Goal: Task Accomplishment & Management: Complete application form

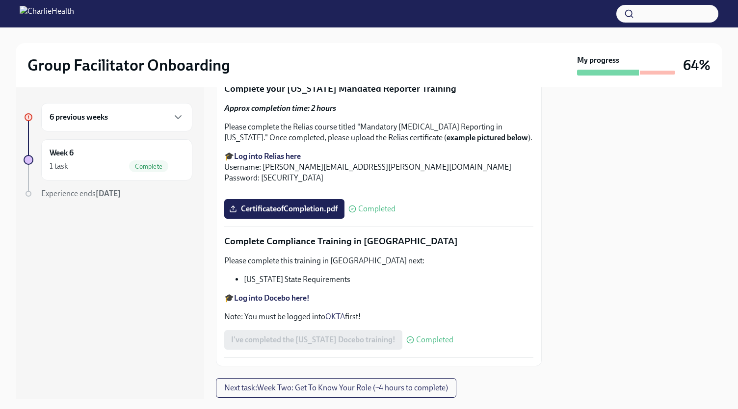
scroll to position [1663, 0]
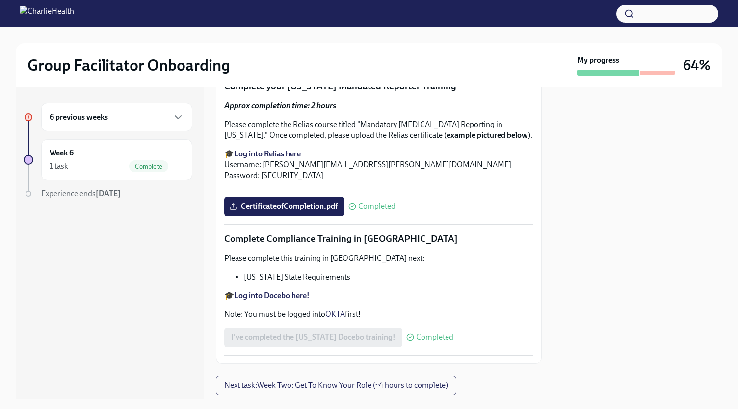
click at [310, 59] on span "Upload [US_STATE] Telehealth Certificate" at bounding box center [306, 54] width 151 height 10
click at [0, 0] on input "Upload [US_STATE] Telehealth Certificate" at bounding box center [0, 0] width 0 height 0
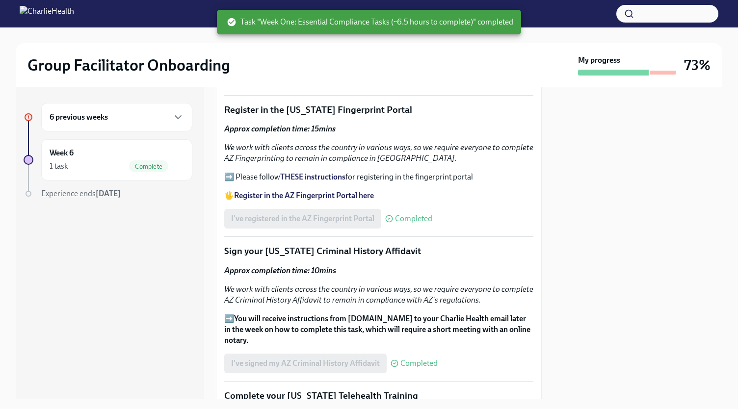
scroll to position [954, 0]
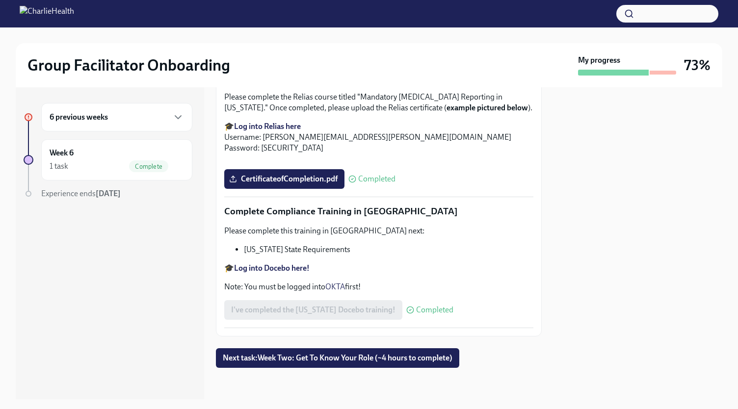
scroll to position [2140, 0]
click at [345, 357] on span "Next task : Week Two: Get To Know Your Role (~4 hours to complete)" at bounding box center [338, 358] width 230 height 10
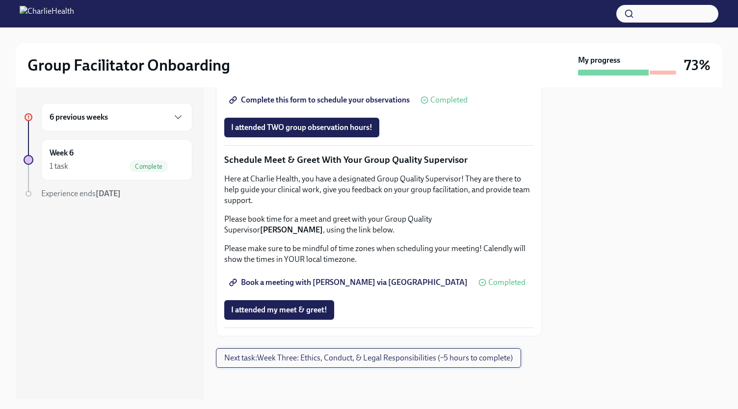
scroll to position [823, 0]
click at [345, 105] on span "Complete this form to schedule your observations" at bounding box center [320, 100] width 179 height 10
click at [264, 78] on span "Group Observation Instructions" at bounding box center [290, 73] width 118 height 10
click at [345, 290] on link "Book a meeting with Gaby via Calendly" at bounding box center [349, 283] width 250 height 20
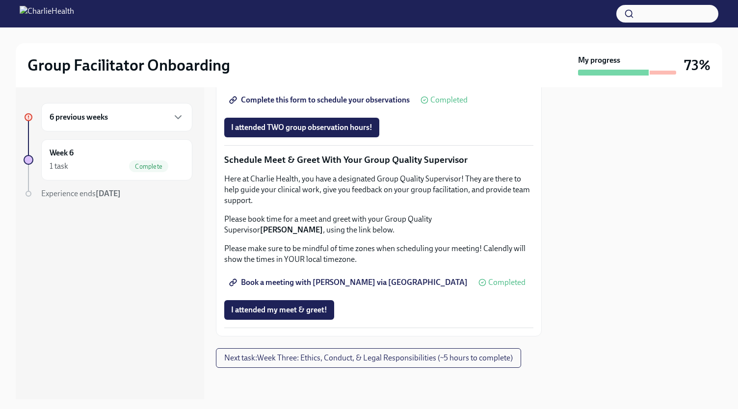
scroll to position [942, 0]
click at [287, 355] on span "Next task : Week Three: Ethics, Conduct, & Legal Responsibilities (~5 hours to …" at bounding box center [368, 358] width 289 height 10
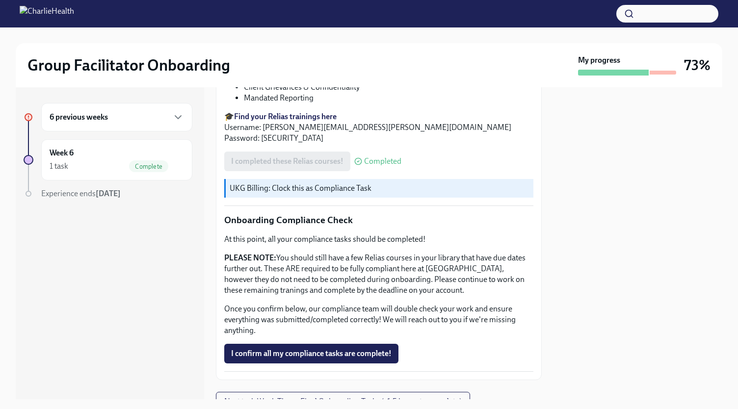
scroll to position [516, 0]
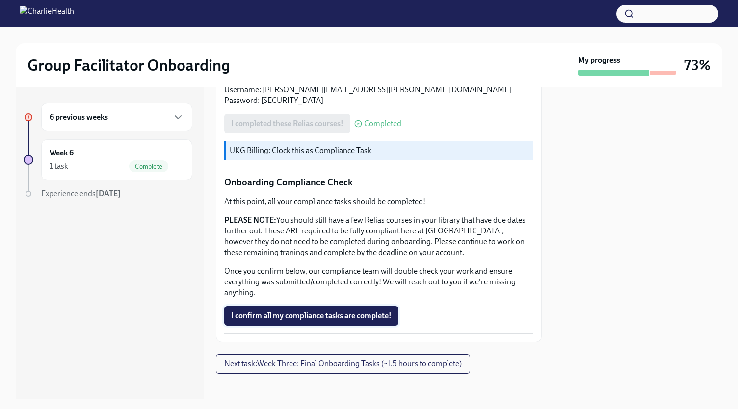
click at [314, 311] on span "I confirm all my compliance tasks are complete!" at bounding box center [311, 316] width 160 height 10
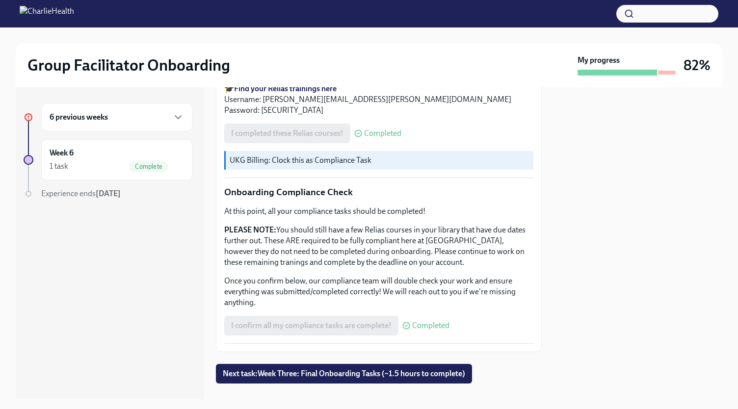
scroll to position [517, 0]
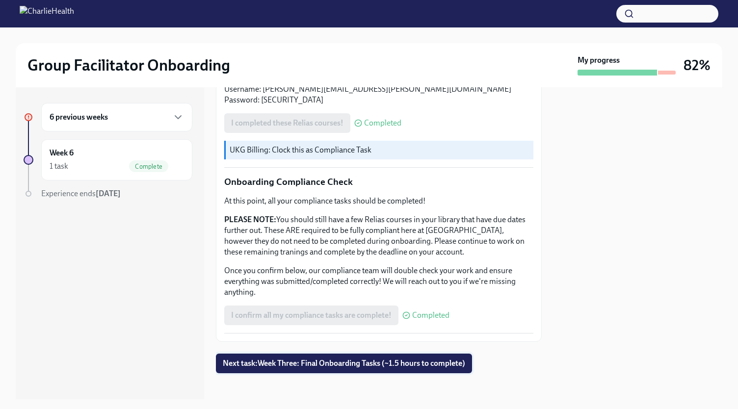
click at [272, 359] on span "Next task : Week Three: Final Onboarding Tasks (~1.5 hours to complete)" at bounding box center [344, 364] width 242 height 10
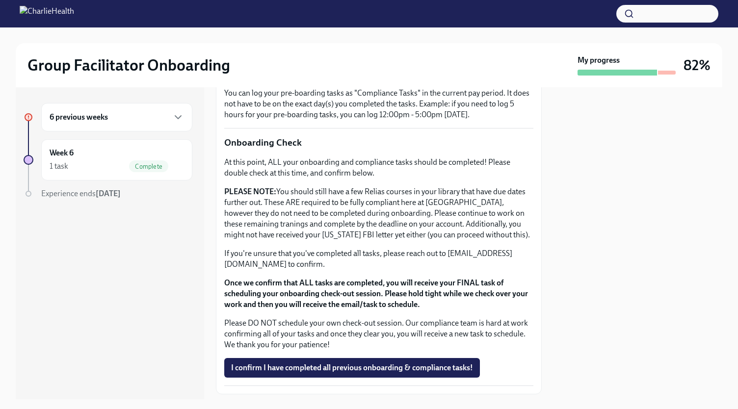
scroll to position [747, 0]
click at [260, 366] on button "I confirm I have completed all previous onboarding & compliance tasks!" at bounding box center [352, 368] width 256 height 20
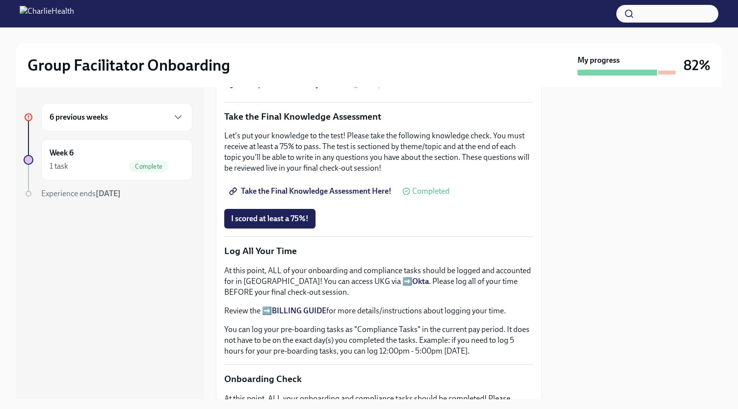
scroll to position [510, 0]
click at [297, 187] on span "Take the Final Knowledge Assessment Here!" at bounding box center [311, 192] width 160 height 10
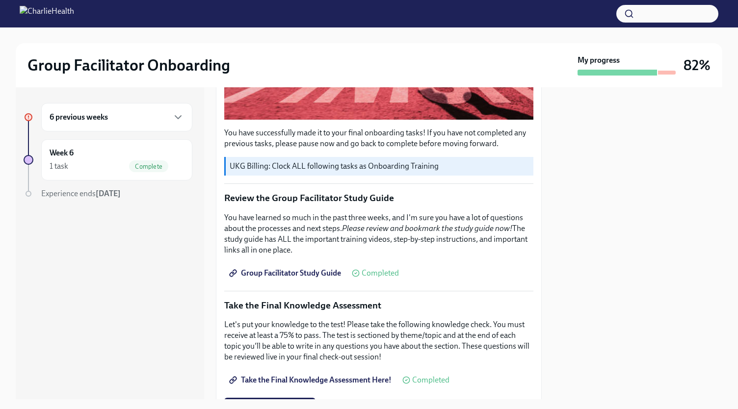
scroll to position [318, 0]
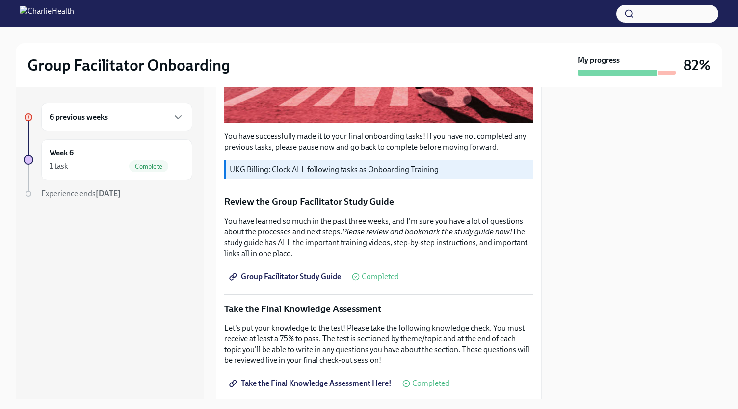
click at [304, 272] on span "Group Facilitator Study Guide" at bounding box center [286, 277] width 110 height 10
click at [129, 173] on div "Week 6 1 task Complete" at bounding box center [116, 159] width 151 height 41
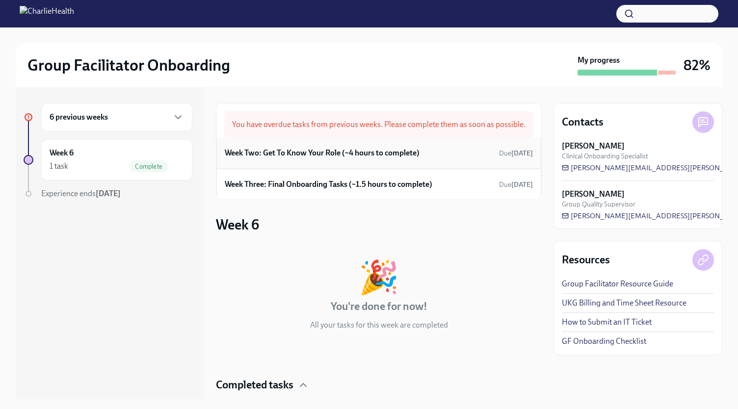
click at [299, 158] on h6 "Week Two: Get To Know Your Role (~4 hours to complete)" at bounding box center [322, 153] width 195 height 11
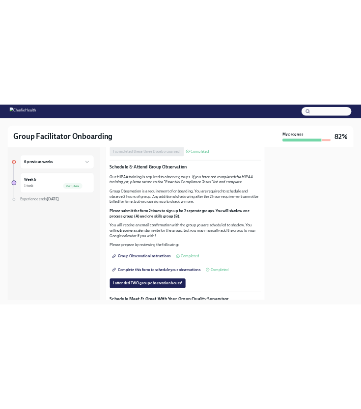
scroll to position [494, 0]
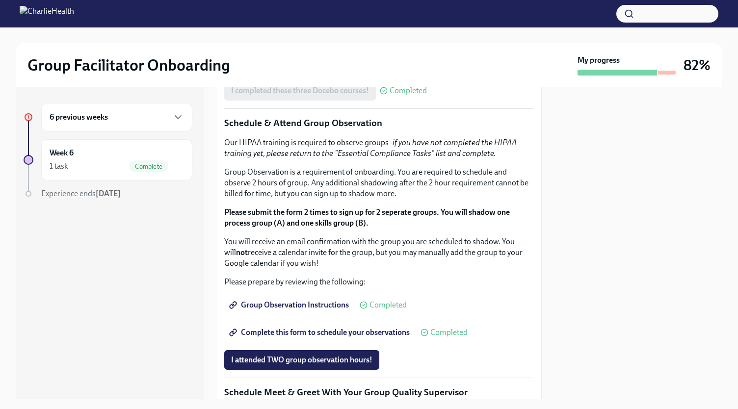
click at [301, 53] on strong "Click here to access your Docebo!" at bounding box center [290, 48] width 112 height 9
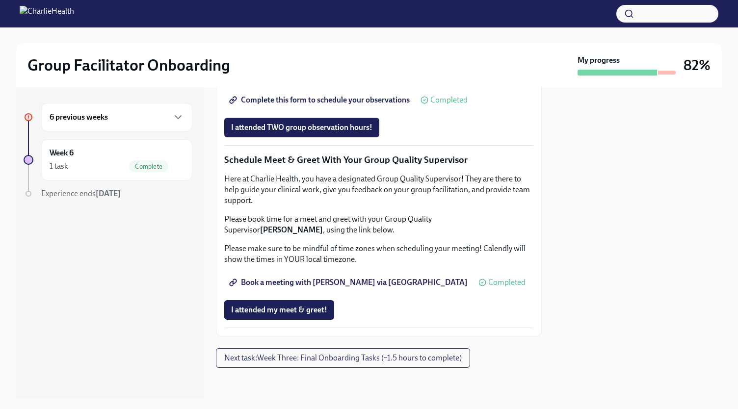
scroll to position [942, 0]
click at [116, 163] on div "1 task Complete" at bounding box center [117, 166] width 134 height 12
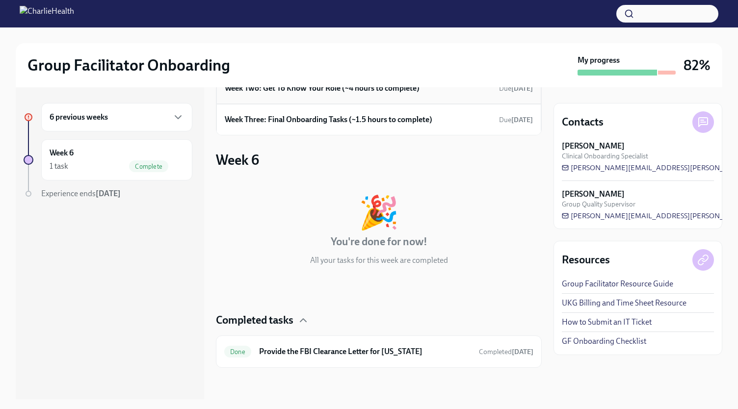
scroll to position [11, 0]
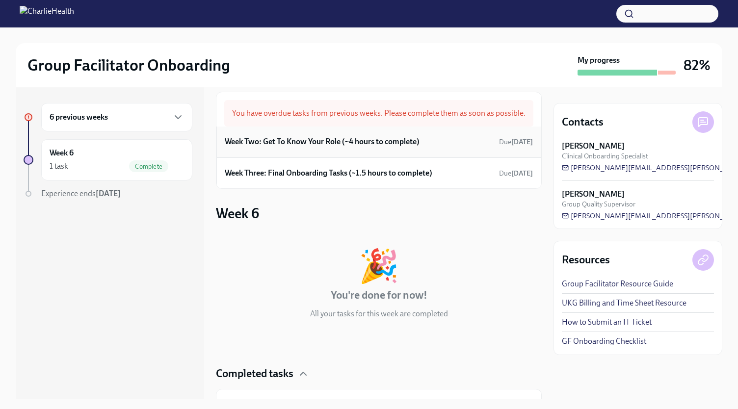
click at [341, 147] on h6 "Week Two: Get To Know Your Role (~4 hours to complete)" at bounding box center [322, 141] width 195 height 11
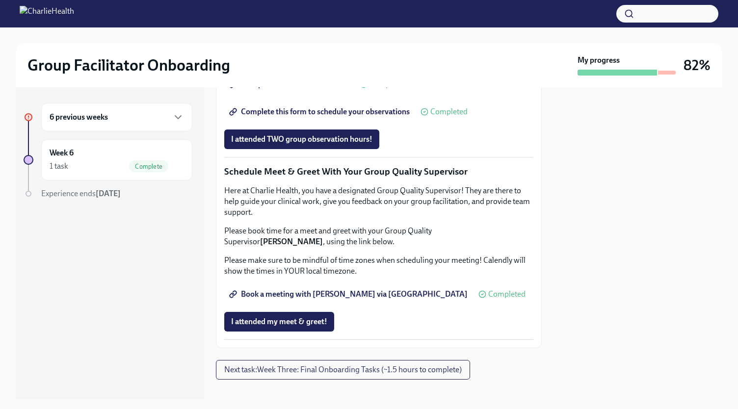
scroll to position [942, 0]
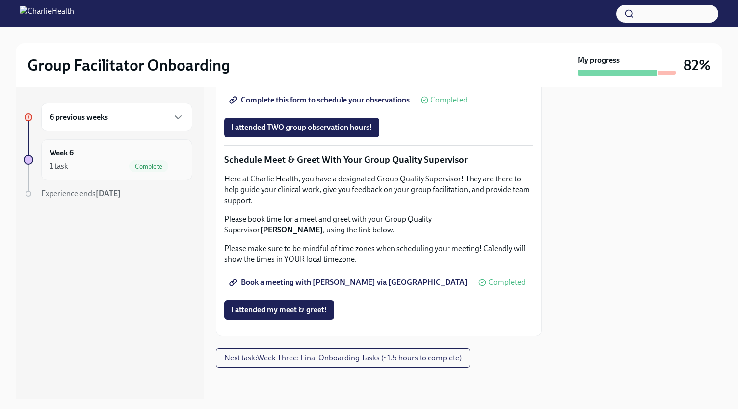
click at [130, 153] on div "Week 6 1 task Complete" at bounding box center [117, 160] width 134 height 25
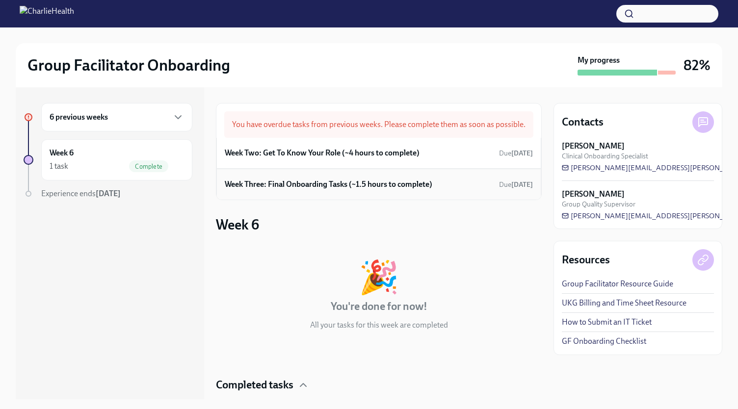
click at [290, 190] on h6 "Week Three: Final Onboarding Tasks (~1.5 hours to complete)" at bounding box center [329, 184] width 208 height 11
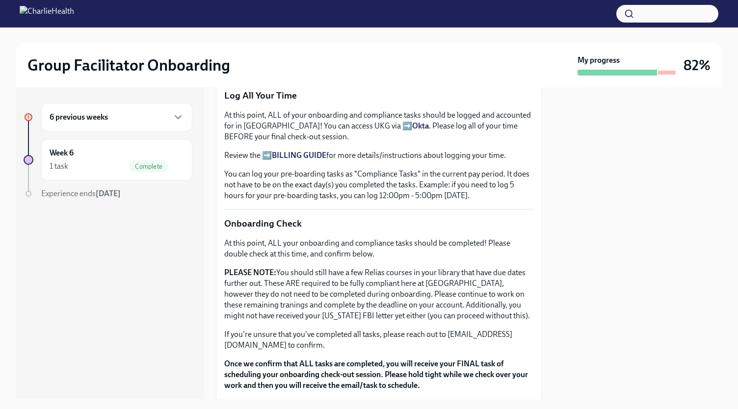
scroll to position [779, 0]
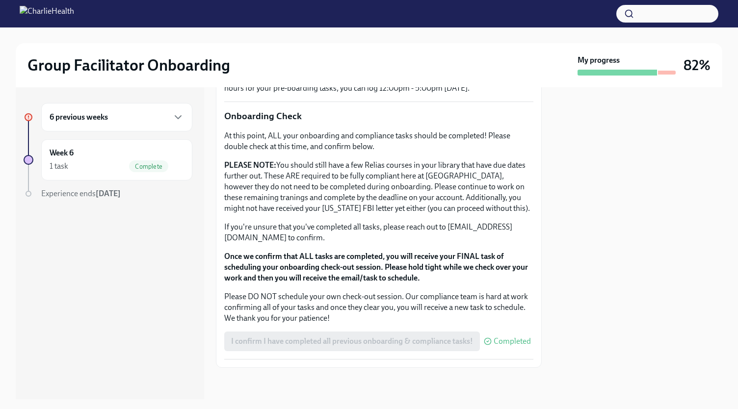
click at [177, 124] on div "6 previous weeks" at bounding box center [116, 117] width 151 height 28
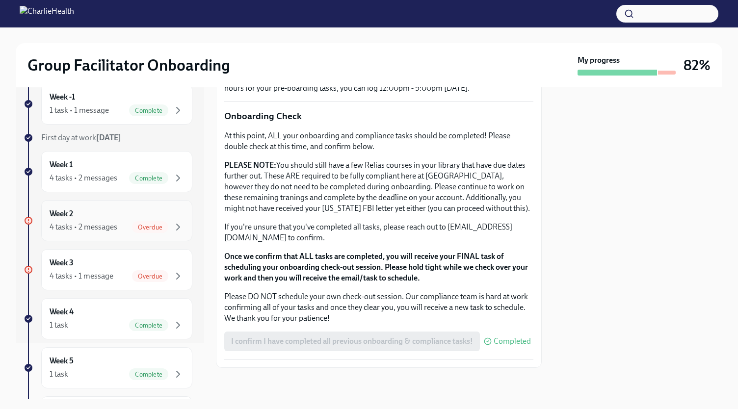
scroll to position [55, 0]
click at [111, 234] on div "Week 2 4 tasks • 2 messages Overdue" at bounding box center [116, 221] width 151 height 41
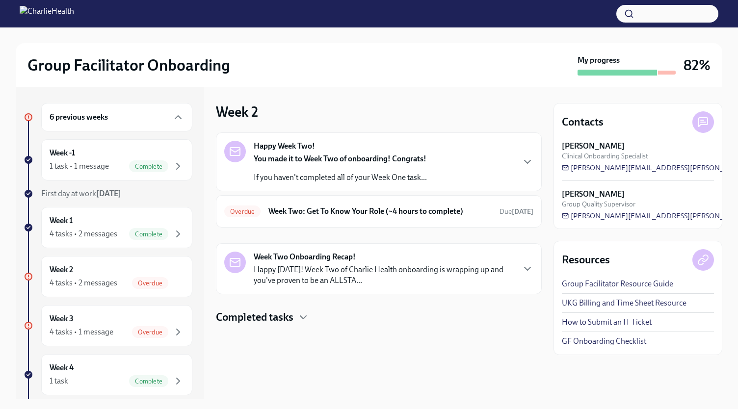
click at [500, 164] on div "Happy Week Two! You made it to Week Two of onboarding! Congrats! If you haven't…" at bounding box center [378, 162] width 309 height 42
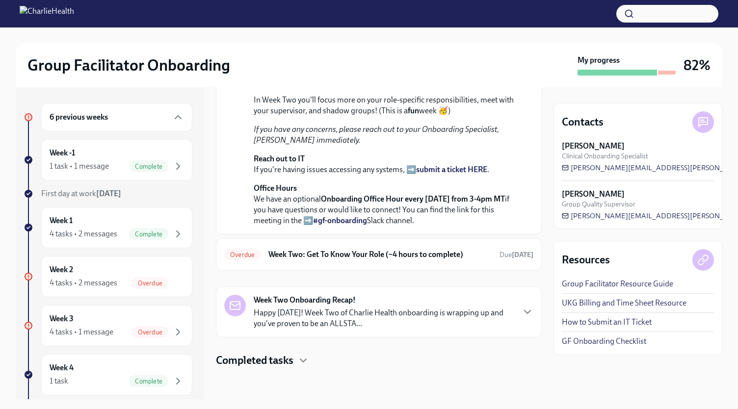
scroll to position [263, 0]
click at [513, 322] on div "Week Two Onboarding Recap! Happy Friday! Week Two of Charlie Health onboarding …" at bounding box center [378, 312] width 309 height 34
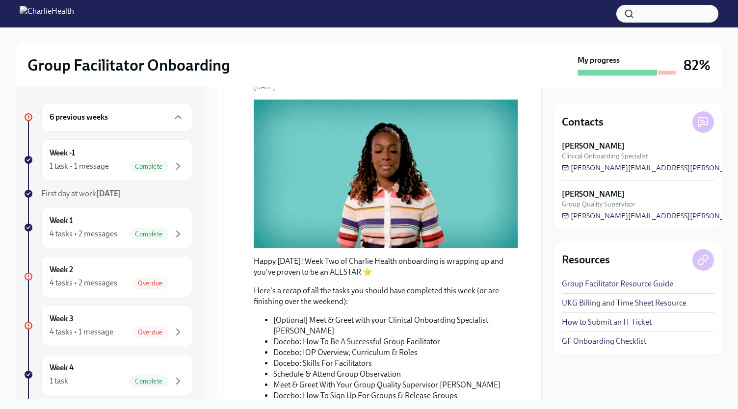
scroll to position [394, 0]
click at [522, 74] on icon "button" at bounding box center [528, 68] width 12 height 12
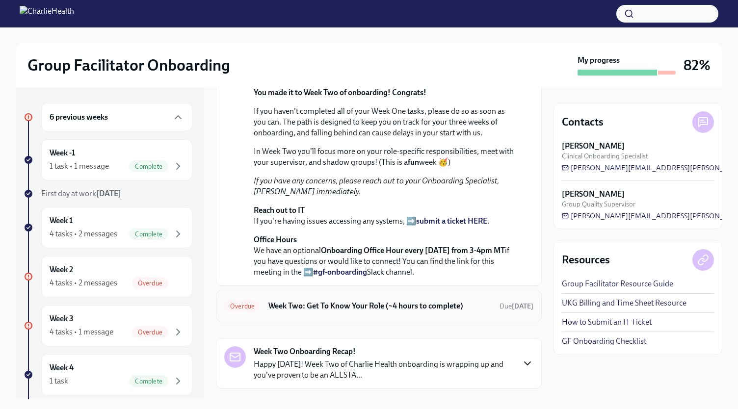
scroll to position [0, 0]
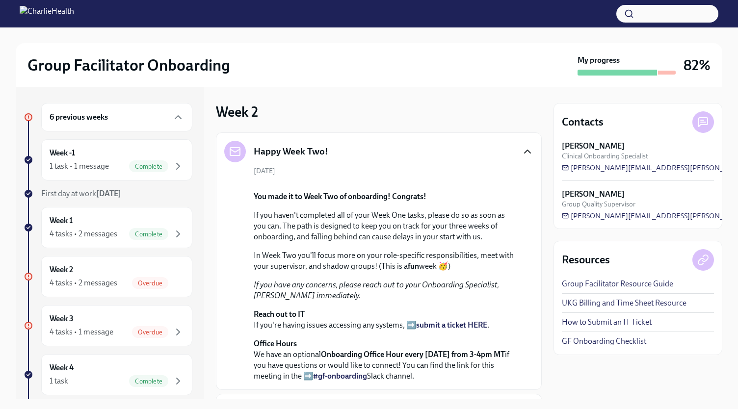
click at [522, 153] on icon "button" at bounding box center [528, 152] width 12 height 12
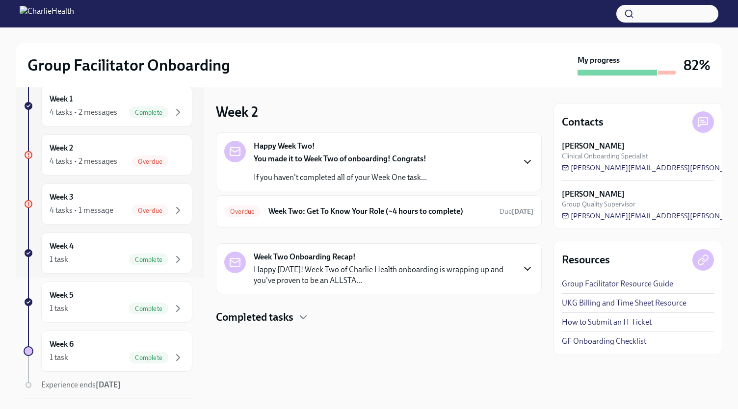
scroll to position [149, 0]
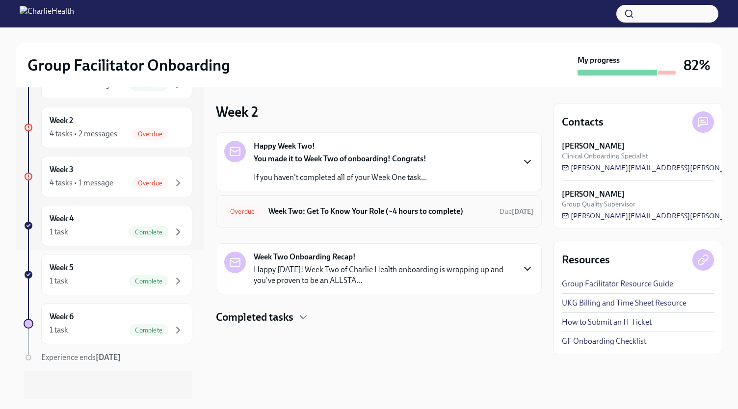
click at [306, 209] on h6 "Week Two: Get To Know Your Role (~4 hours to complete)" at bounding box center [379, 211] width 223 height 11
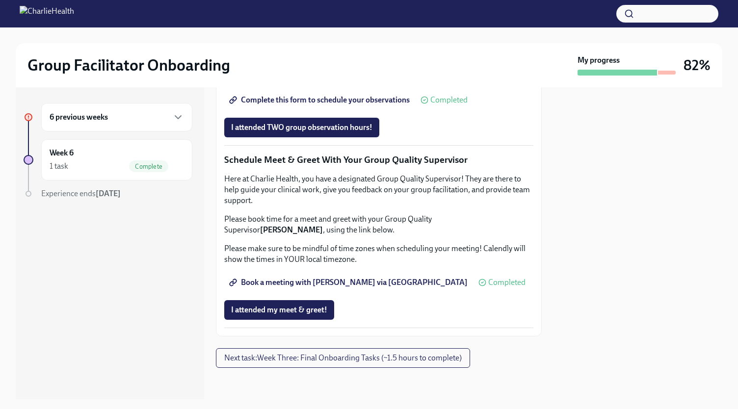
scroll to position [809, 0]
click at [306, 78] on span "Group Observation Instructions" at bounding box center [290, 73] width 118 height 10
click at [175, 160] on icon "button" at bounding box center [178, 166] width 12 height 12
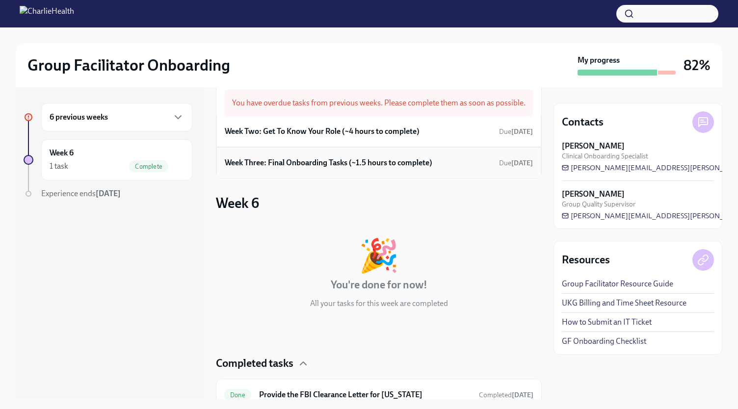
scroll to position [24, 0]
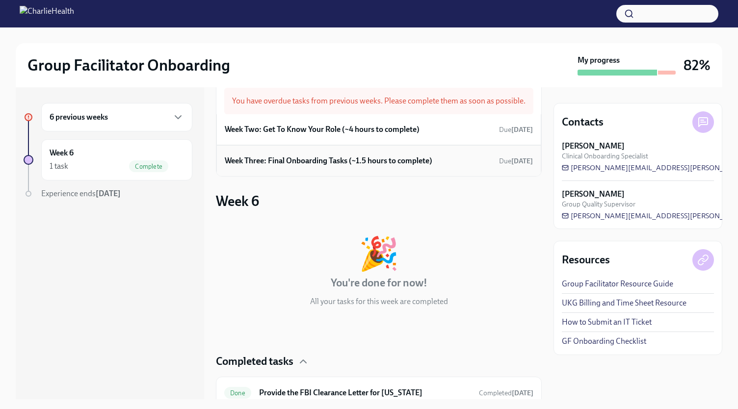
click at [290, 166] on h6 "Week Three: Final Onboarding Tasks (~1.5 hours to complete)" at bounding box center [329, 161] width 208 height 11
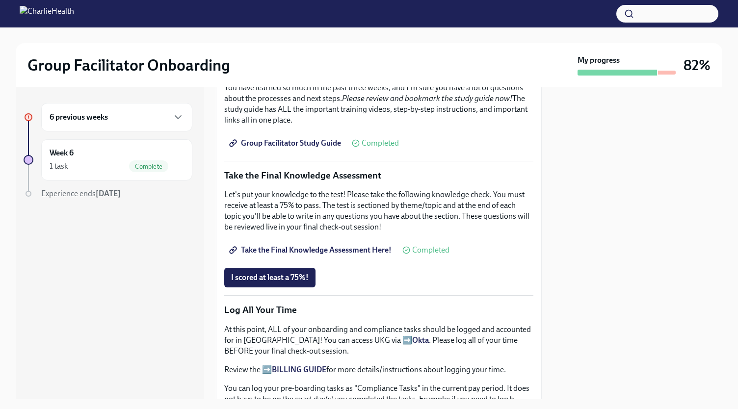
scroll to position [459, 0]
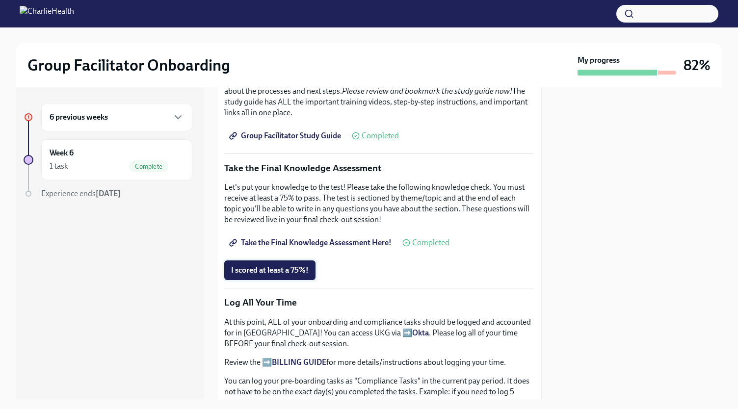
click at [284, 265] on span "I scored at least a 75%!" at bounding box center [270, 270] width 78 height 10
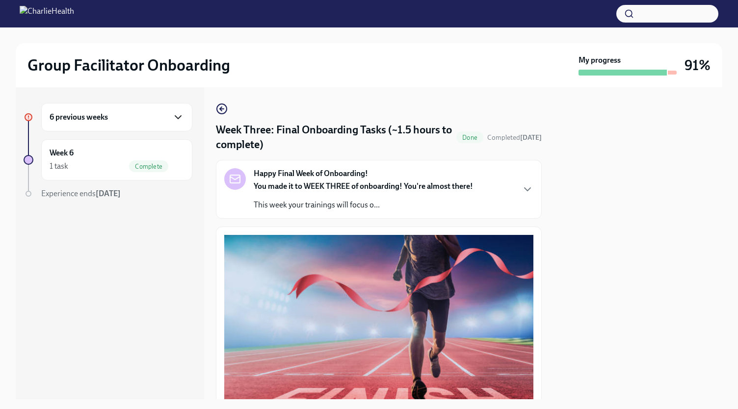
click at [173, 123] on icon "button" at bounding box center [178, 117] width 12 height 12
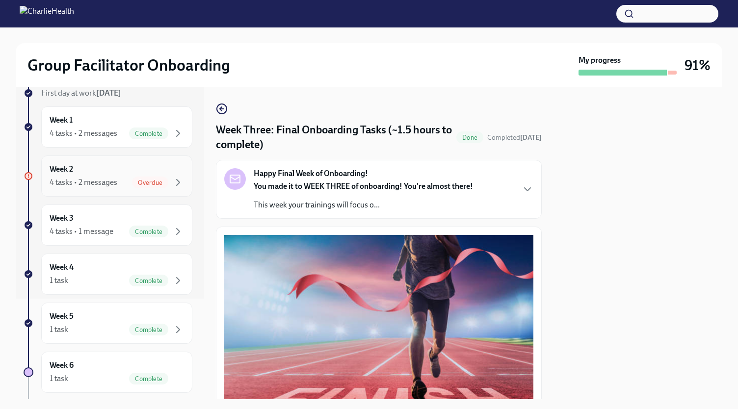
scroll to position [101, 0]
click at [172, 166] on div "Week 2 4 tasks • 2 messages Overdue" at bounding box center [117, 175] width 134 height 25
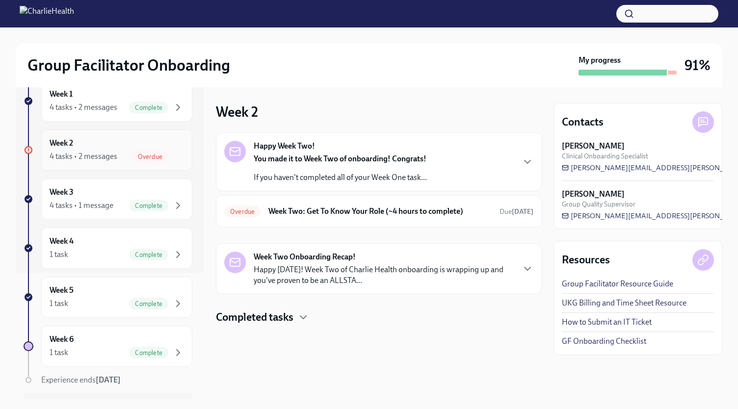
scroll to position [149, 0]
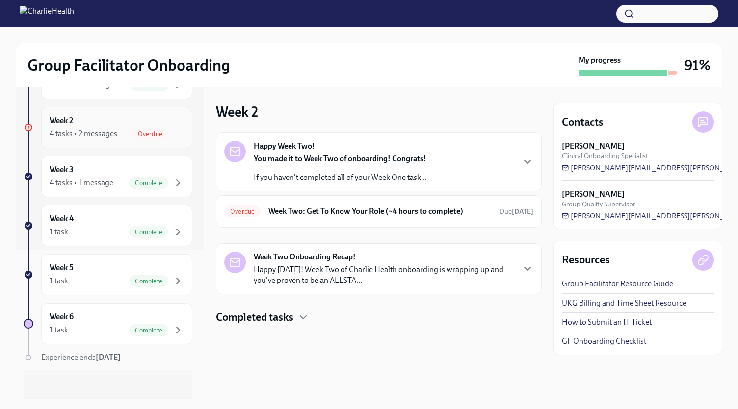
click at [176, 138] on div "Week 2 4 tasks • 2 messages Overdue" at bounding box center [116, 127] width 151 height 41
click at [312, 211] on h6 "Week Two: Get To Know Your Role (~4 hours to complete)" at bounding box center [379, 211] width 223 height 11
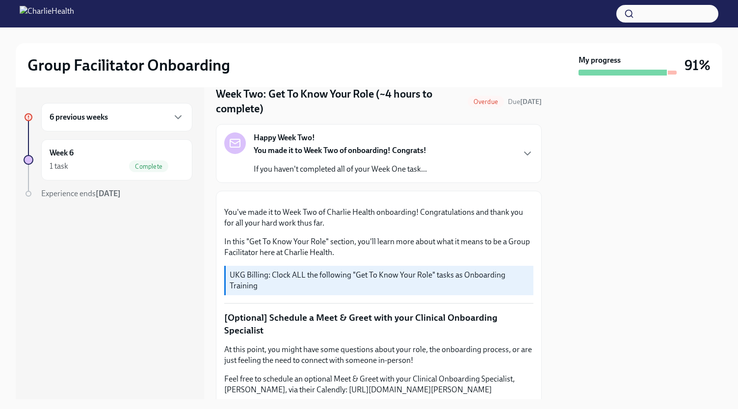
scroll to position [31, 0]
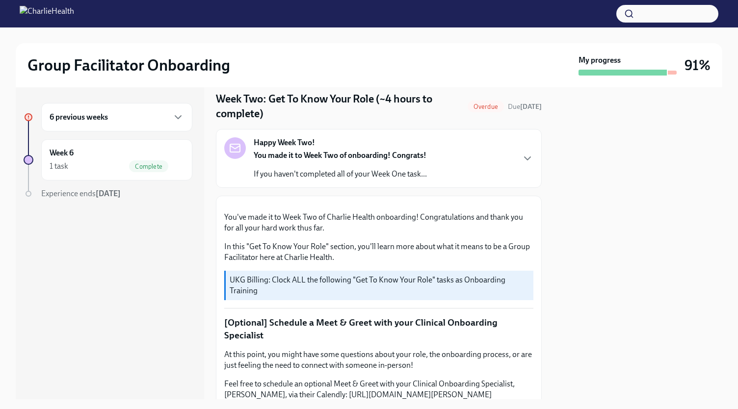
click at [345, 163] on div "You made it to Week Two of onboarding! Congrats! If you haven't completed all o…" at bounding box center [340, 164] width 173 height 29
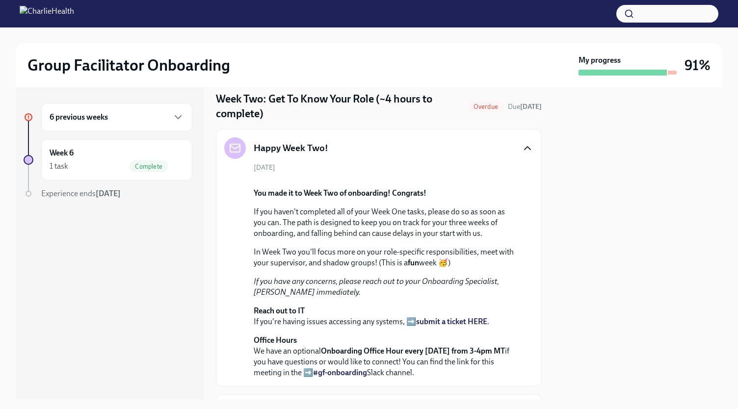
click at [522, 152] on icon "button" at bounding box center [528, 148] width 12 height 12
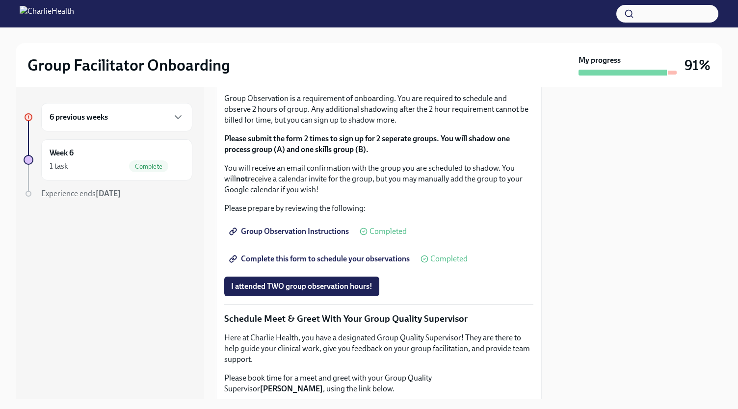
scroll to position [567, 0]
click at [100, 168] on div "1 task Complete" at bounding box center [117, 166] width 134 height 12
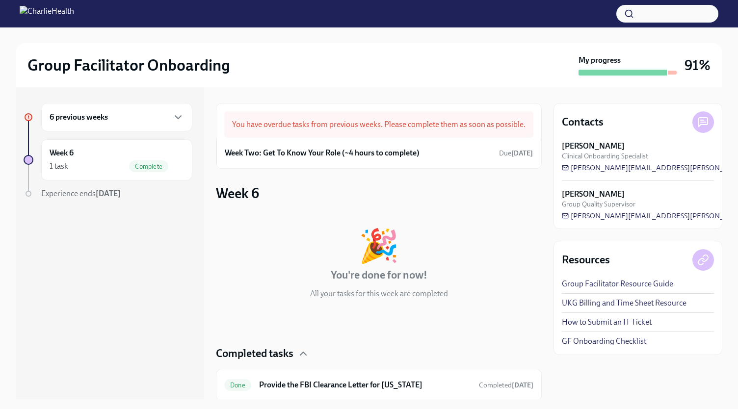
click at [151, 110] on div "6 previous weeks" at bounding box center [116, 117] width 151 height 28
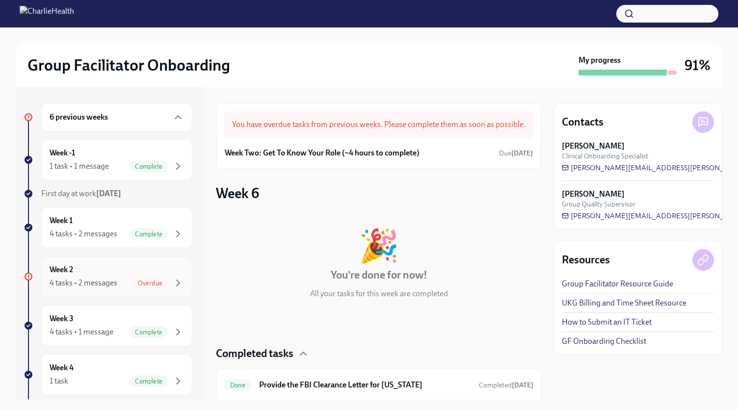
click at [144, 261] on div "Week 2 4 tasks • 2 messages Overdue" at bounding box center [116, 276] width 151 height 41
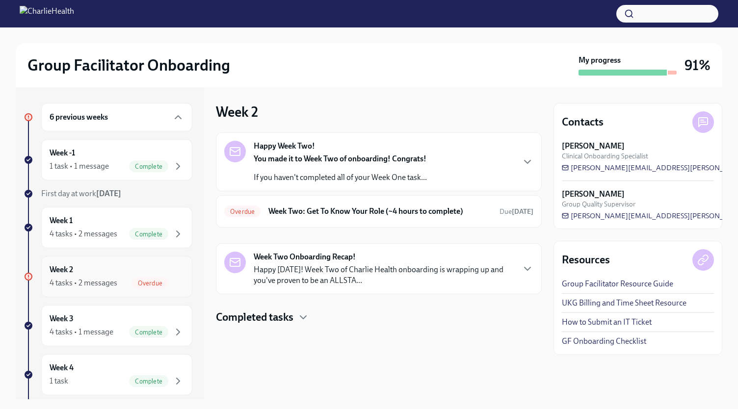
click at [132, 282] on span "Overdue" at bounding box center [150, 283] width 36 height 7
click at [141, 121] on div "6 previous weeks" at bounding box center [117, 117] width 134 height 12
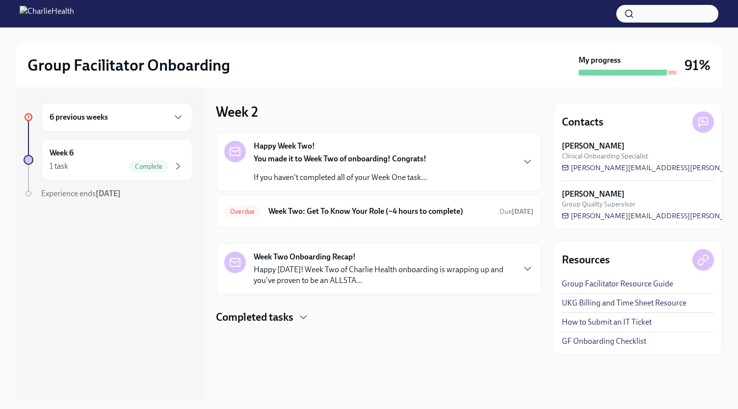
click at [141, 121] on div "6 previous weeks" at bounding box center [117, 117] width 134 height 12
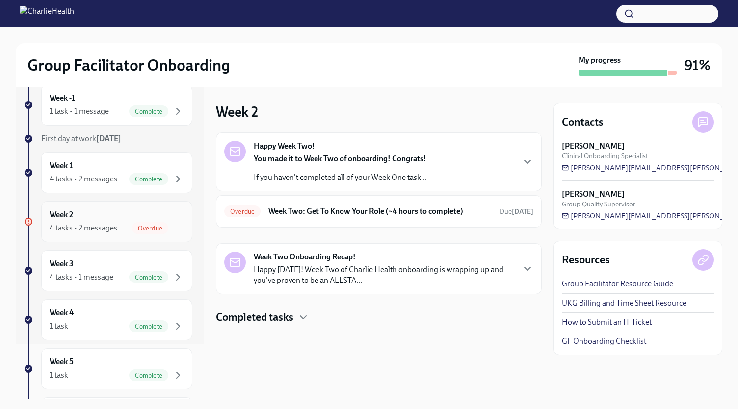
scroll to position [55, 0]
click at [347, 220] on div "Overdue Week Two: Get To Know Your Role (~4 hours to complete) Due Sep 1st" at bounding box center [379, 211] width 326 height 32
click at [343, 208] on h6 "Week Two: Get To Know Your Role (~4 hours to complete)" at bounding box center [379, 211] width 223 height 11
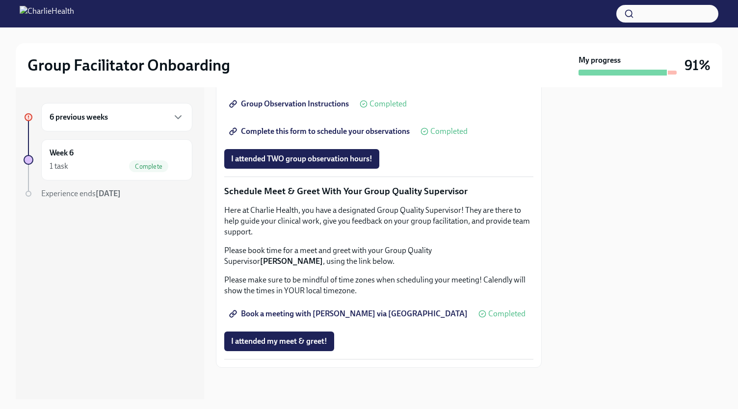
scroll to position [911, 0]
